Goal: Transaction & Acquisition: Book appointment/travel/reservation

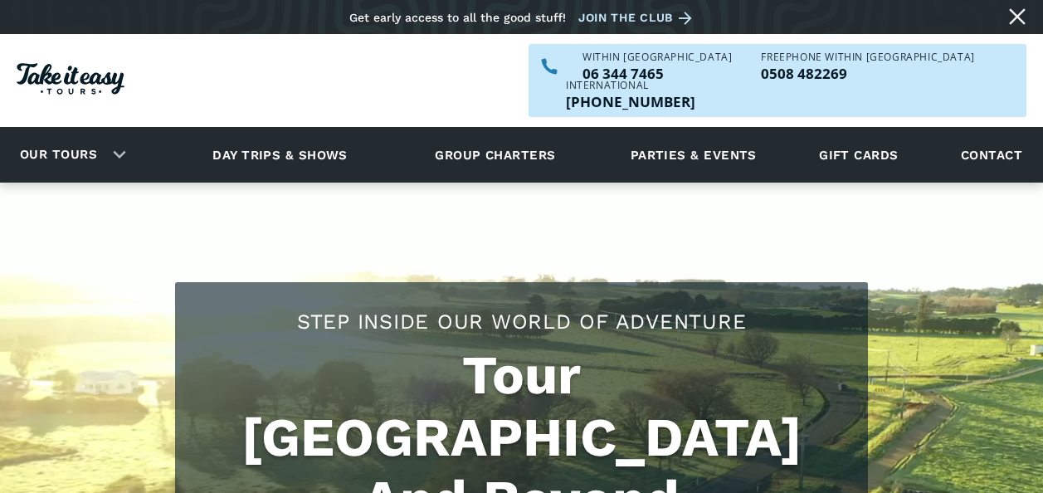
scroll to position [166, 0]
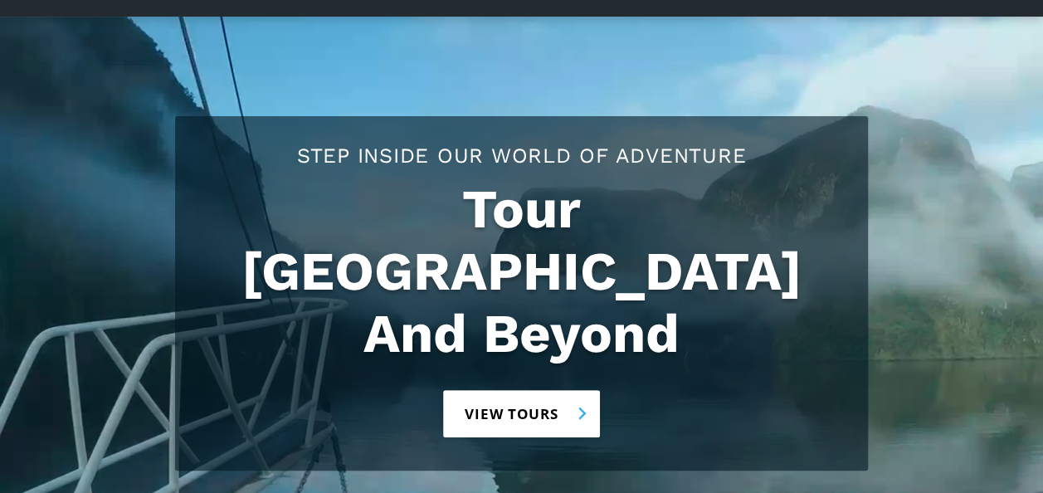
click at [511, 390] on link "View tours" at bounding box center [521, 413] width 157 height 47
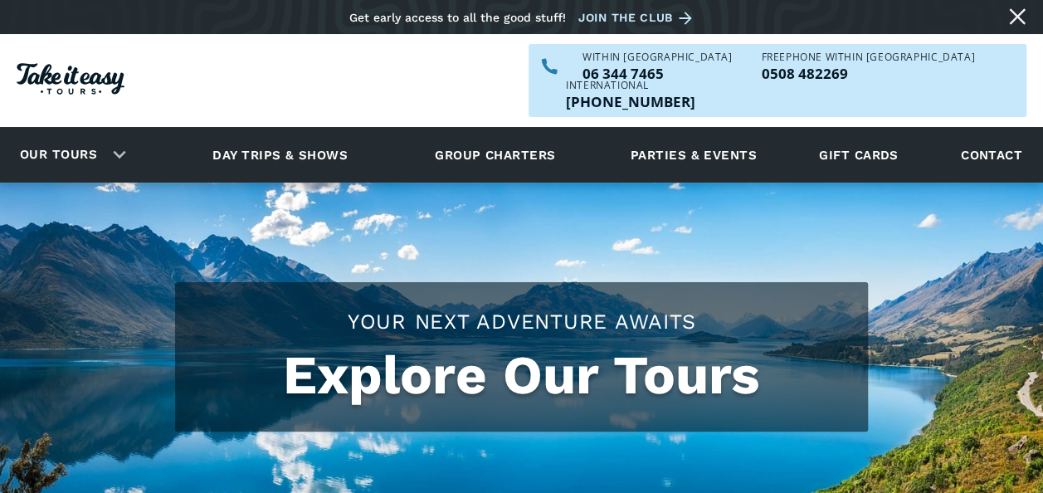
checkbox input "true"
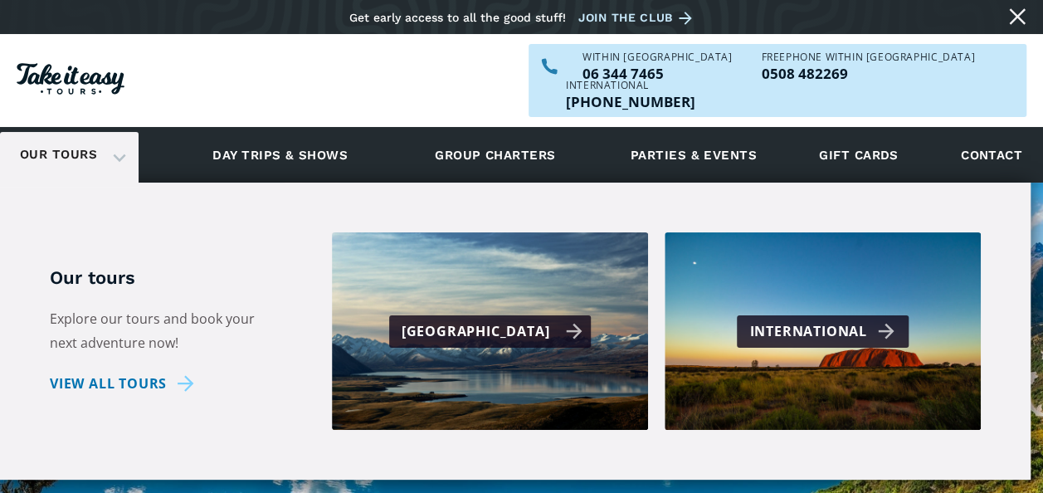
click at [496, 320] on div "[GEOGRAPHIC_DATA]" at bounding box center [493, 332] width 182 height 24
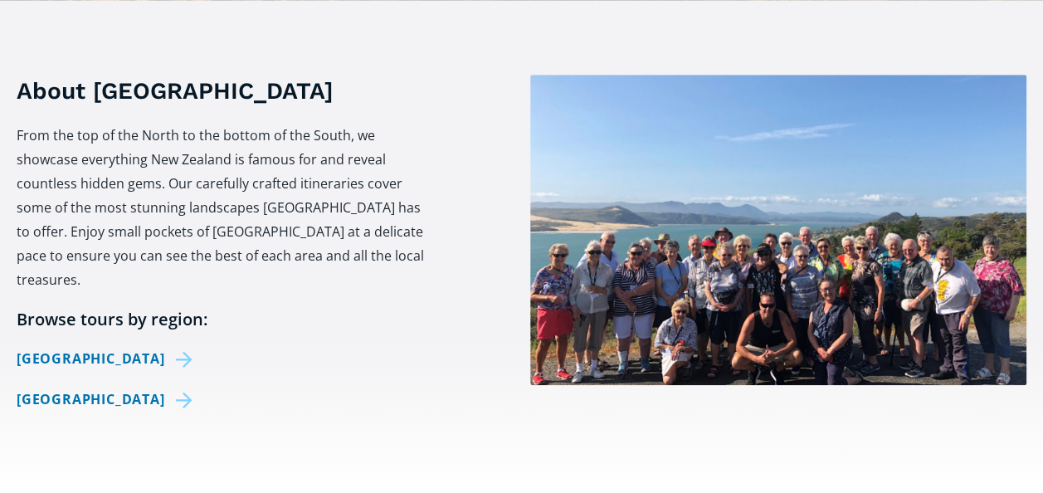
scroll to position [608, 0]
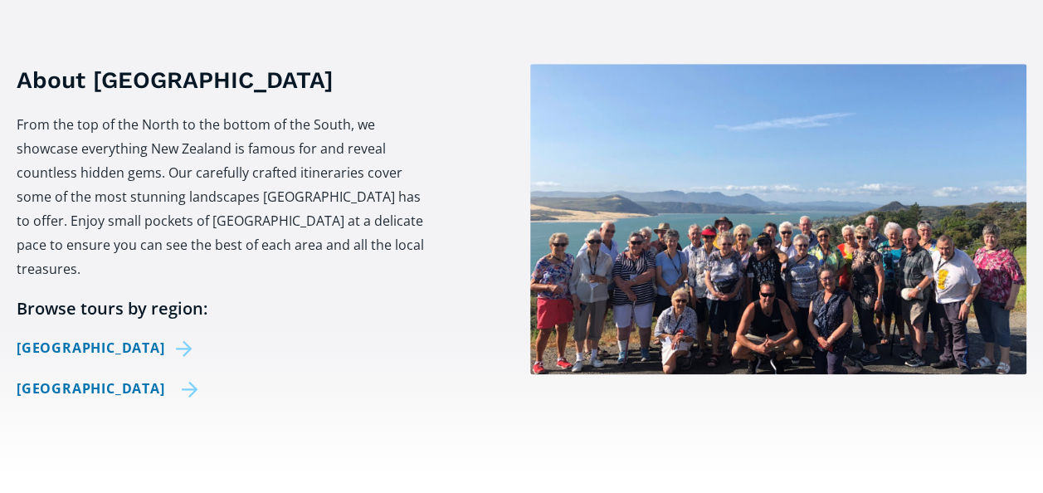
click at [105, 377] on link "[GEOGRAPHIC_DATA]" at bounding box center [108, 389] width 182 height 24
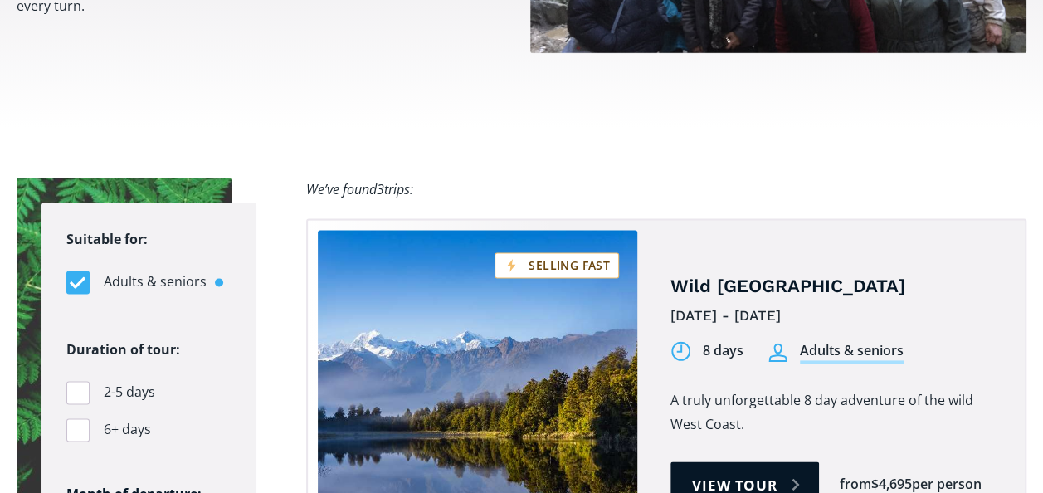
scroll to position [1007, 0]
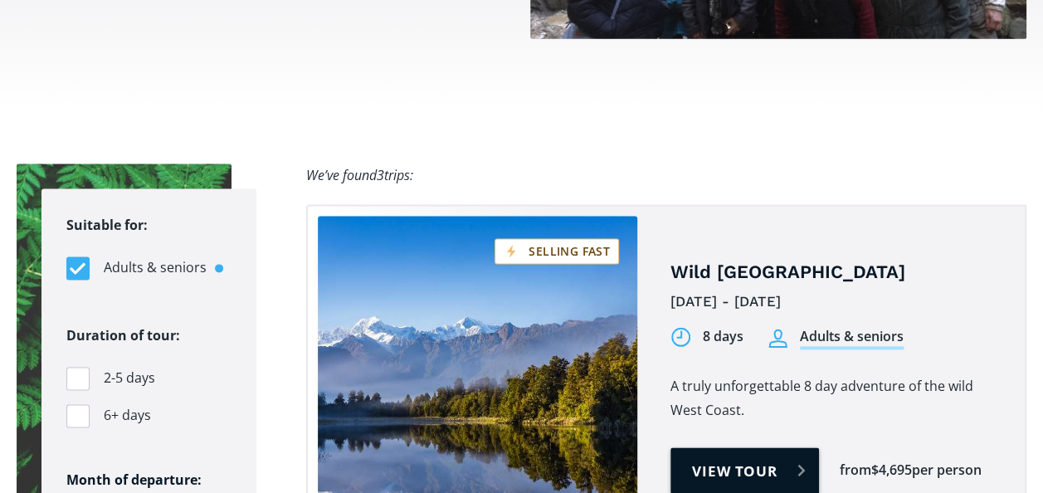
click at [739, 447] on link "View tour" at bounding box center [745, 470] width 149 height 47
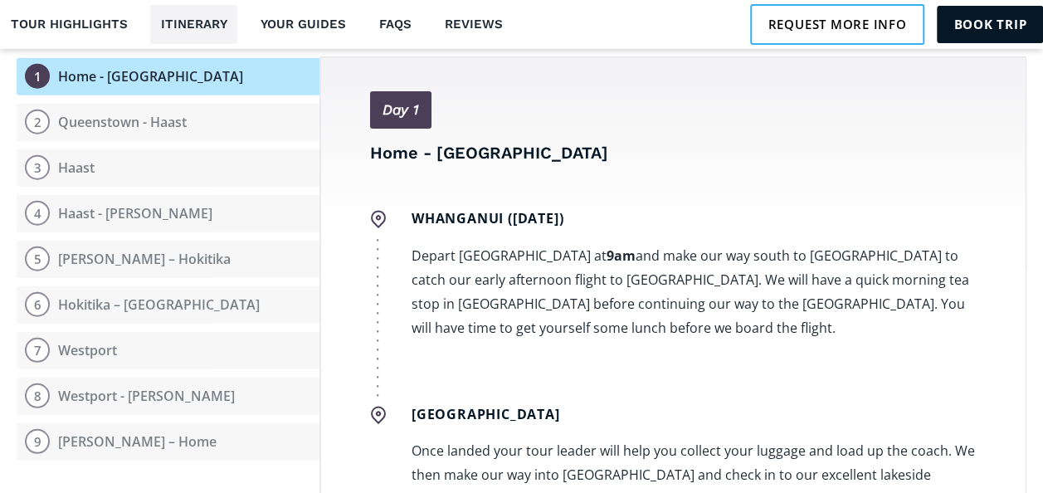
scroll to position [2047, 0]
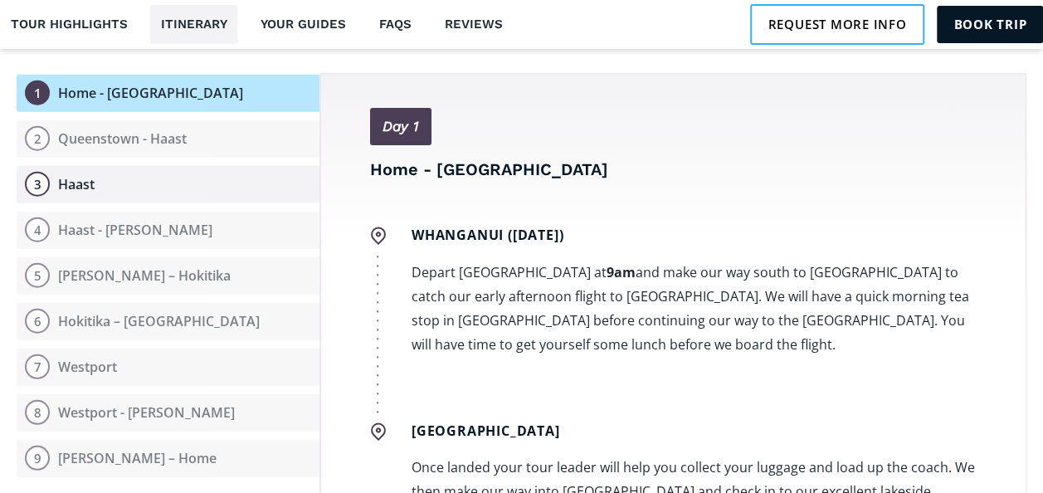
click at [148, 166] on button "3 Haast" at bounding box center [168, 184] width 303 height 37
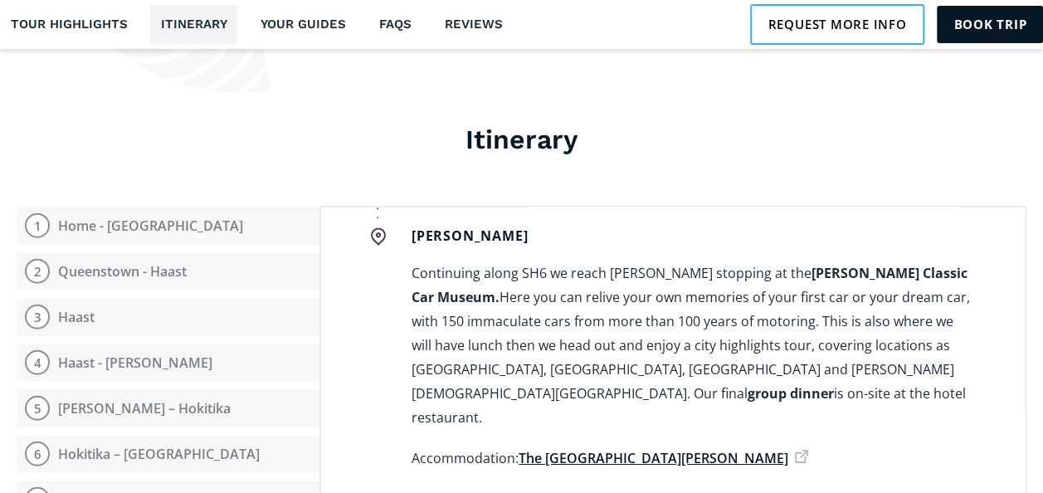
scroll to position [1881, 0]
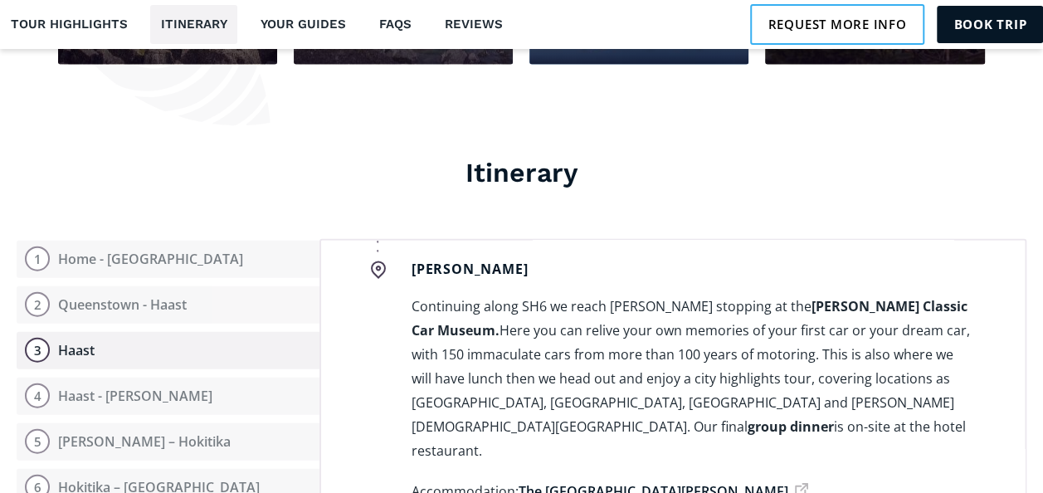
click at [96, 332] on button "3 Haast" at bounding box center [168, 350] width 303 height 37
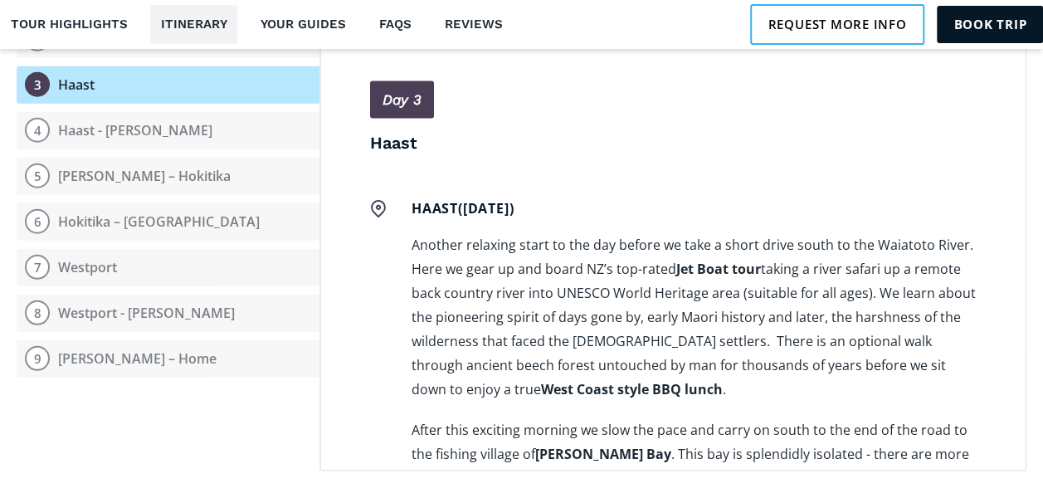
scroll to position [1555, 0]
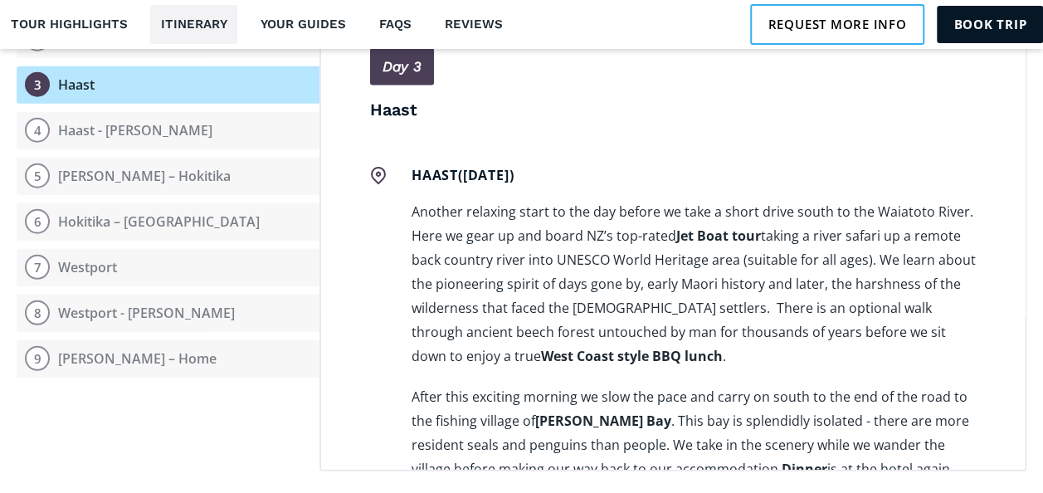
click at [1017, 48] on div "Request more info Book trip" at bounding box center [784, 24] width 518 height 49
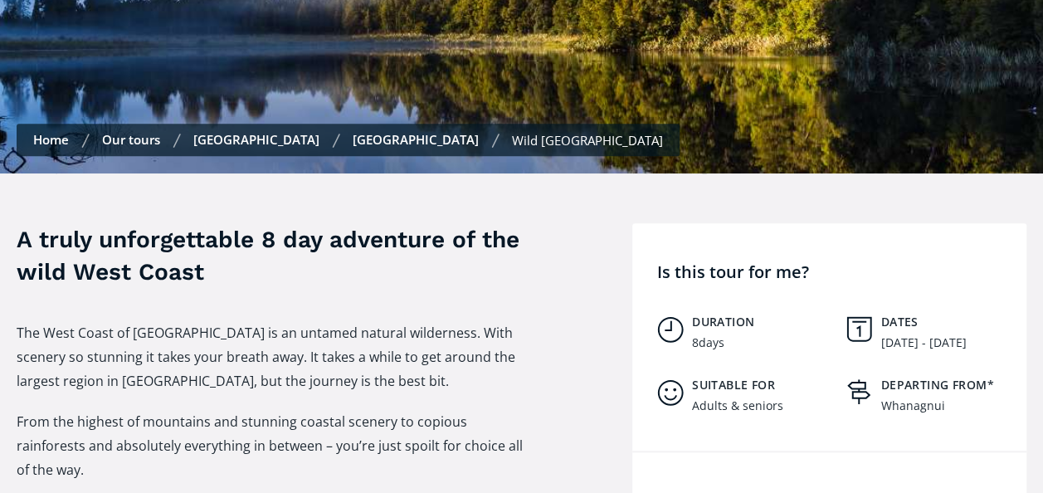
scroll to position [486, 0]
